Goal: Information Seeking & Learning: Learn about a topic

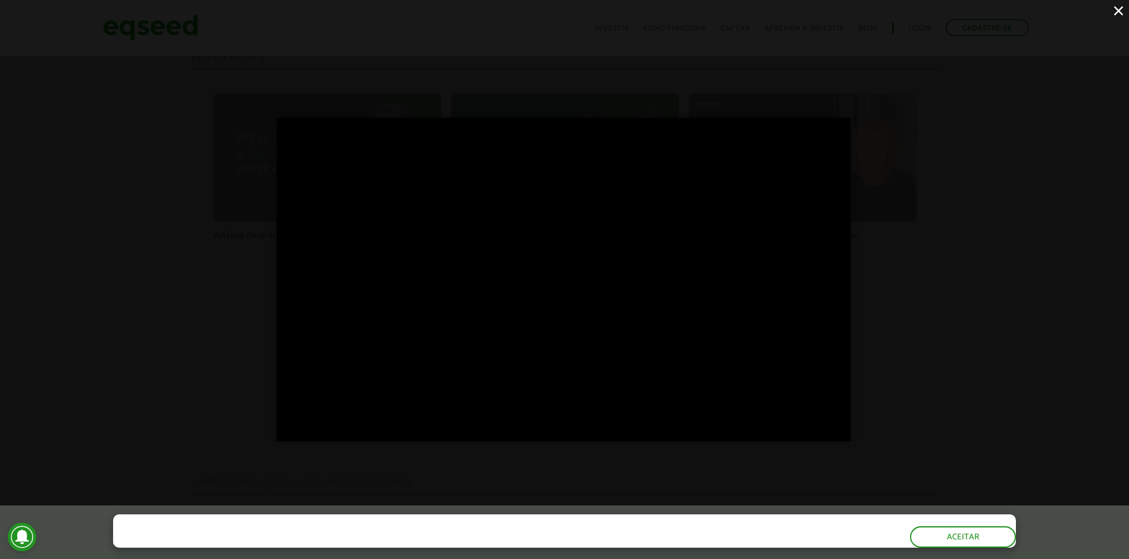
drag, startPoint x: 1121, startPoint y: 10, endPoint x: 1097, endPoint y: 10, distance: 23.8
click at [1118, 10] on button "×" at bounding box center [1118, 10] width 21 height 21
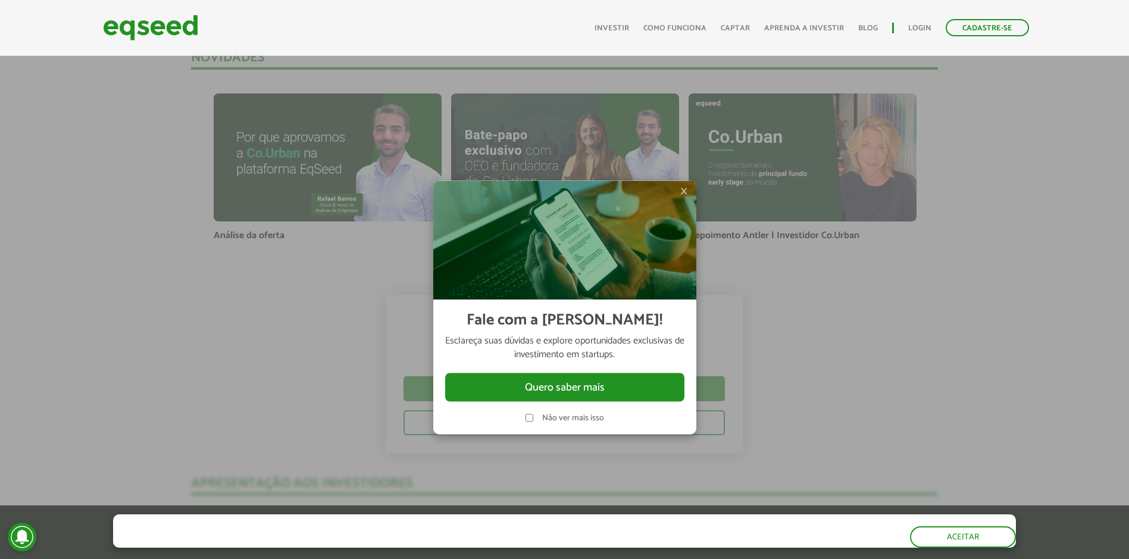
click at [684, 190] on span "×" at bounding box center [683, 190] width 7 height 14
